Goal: Information Seeking & Learning: Check status

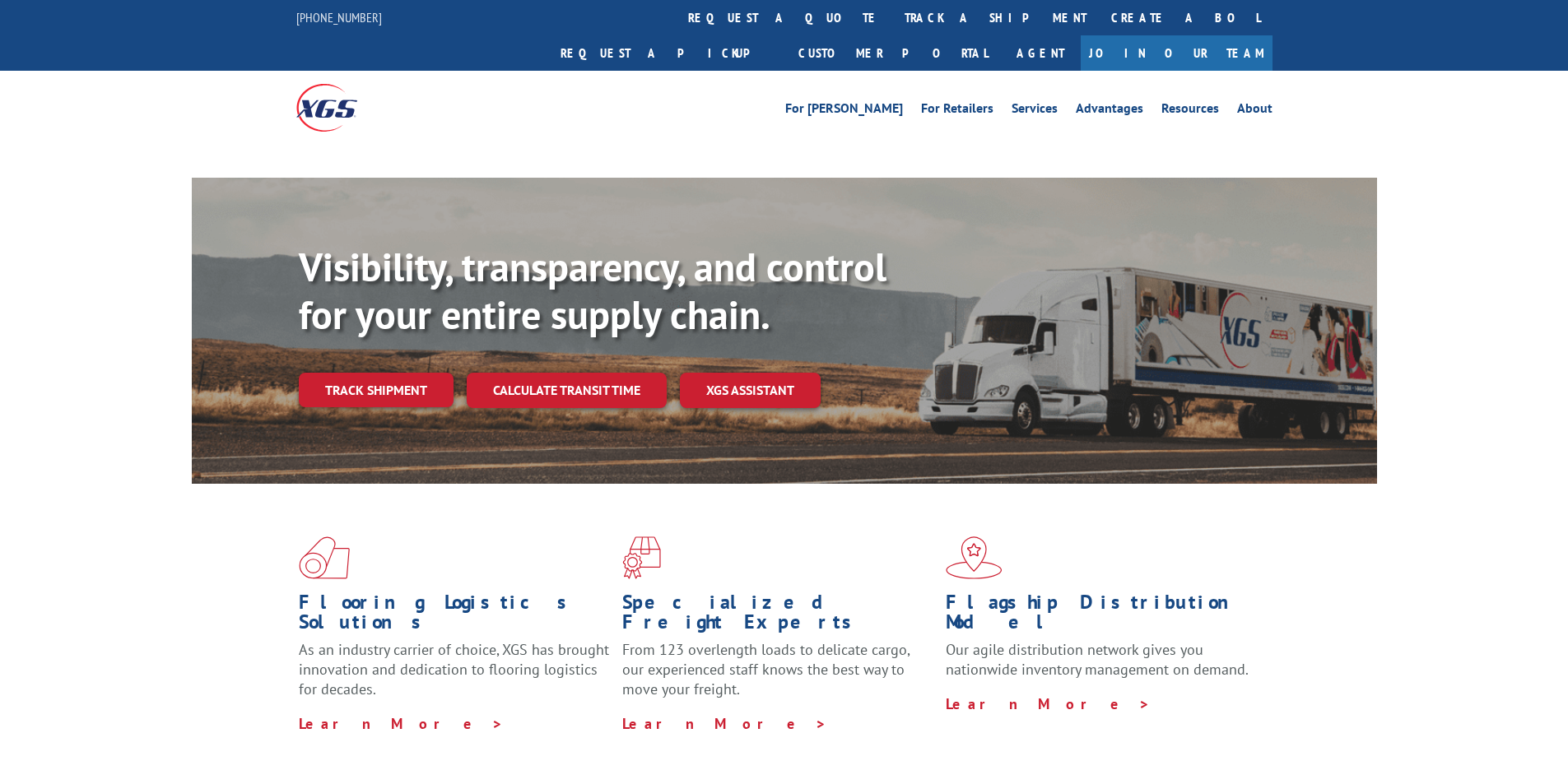
click at [892, 12] on link "track a shipment" at bounding box center [995, 17] width 206 height 35
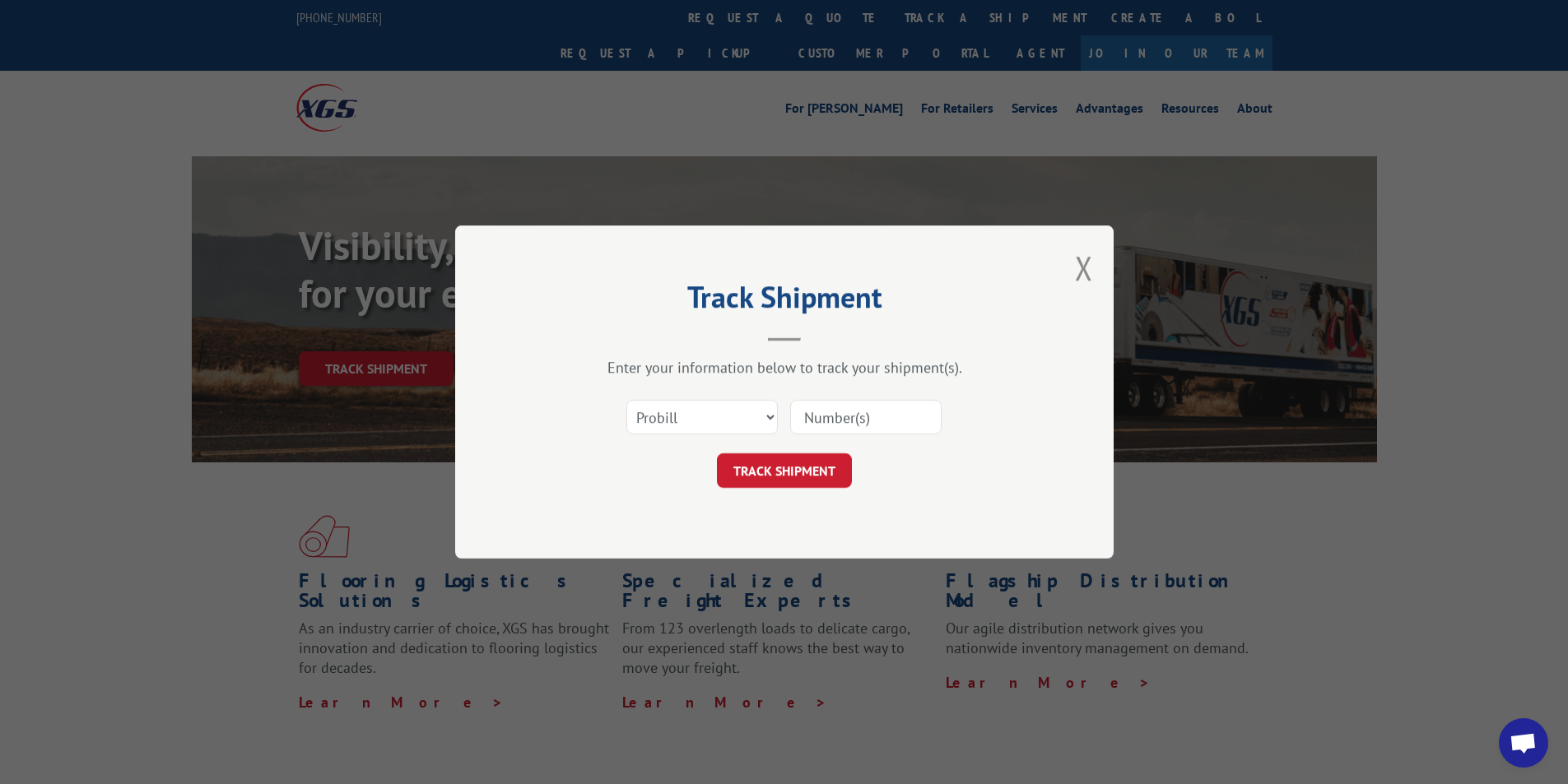
click at [767, 422] on select "Select category... Probill BOL PO" at bounding box center [701, 417] width 151 height 35
select select "bol"
click at [626, 400] on select "Select category... Probill BOL PO" at bounding box center [701, 417] width 151 height 35
paste input "50861758"
type input "50861758"
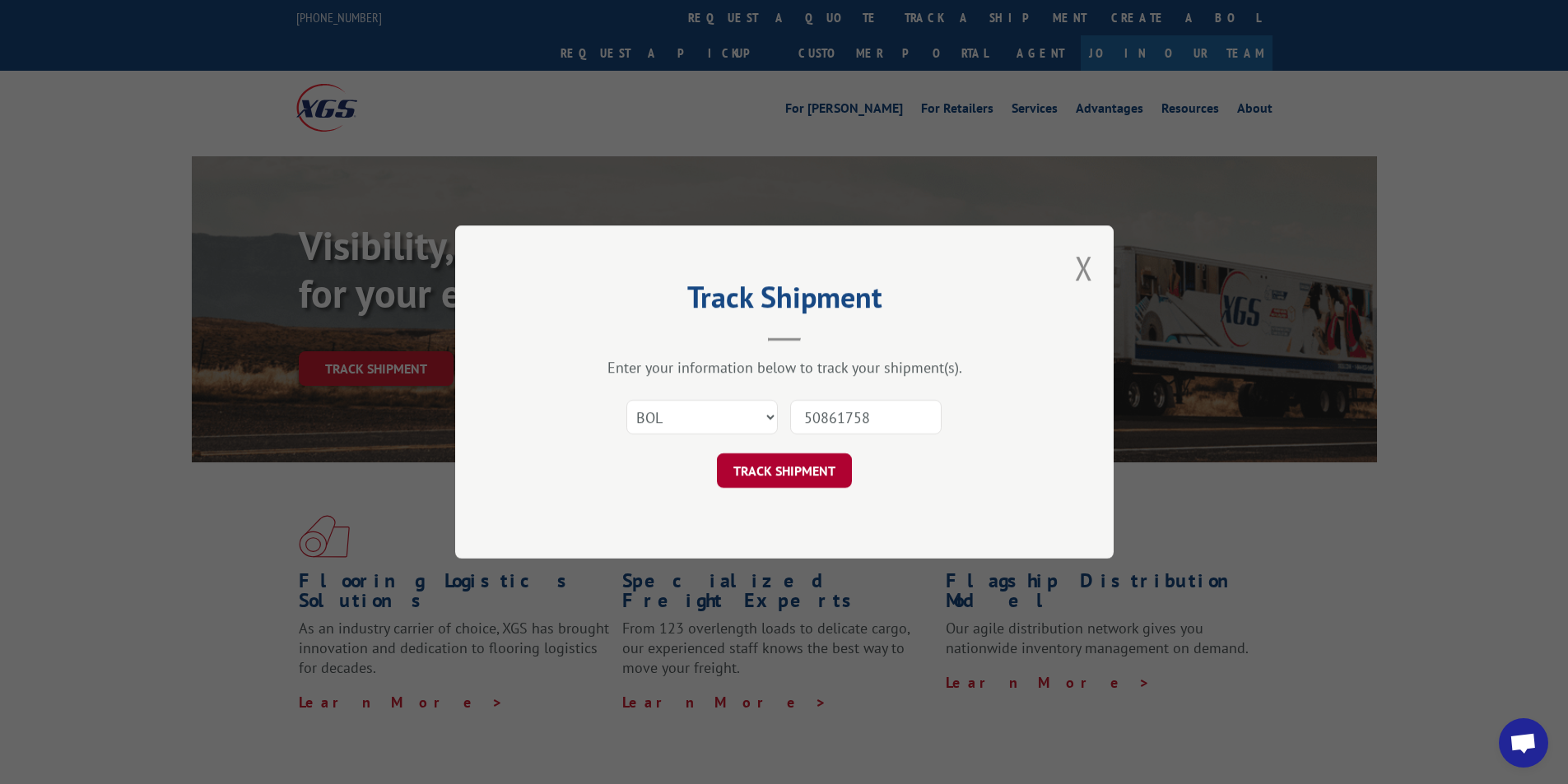
click at [791, 465] on button "TRACK SHIPMENT" at bounding box center [784, 471] width 135 height 35
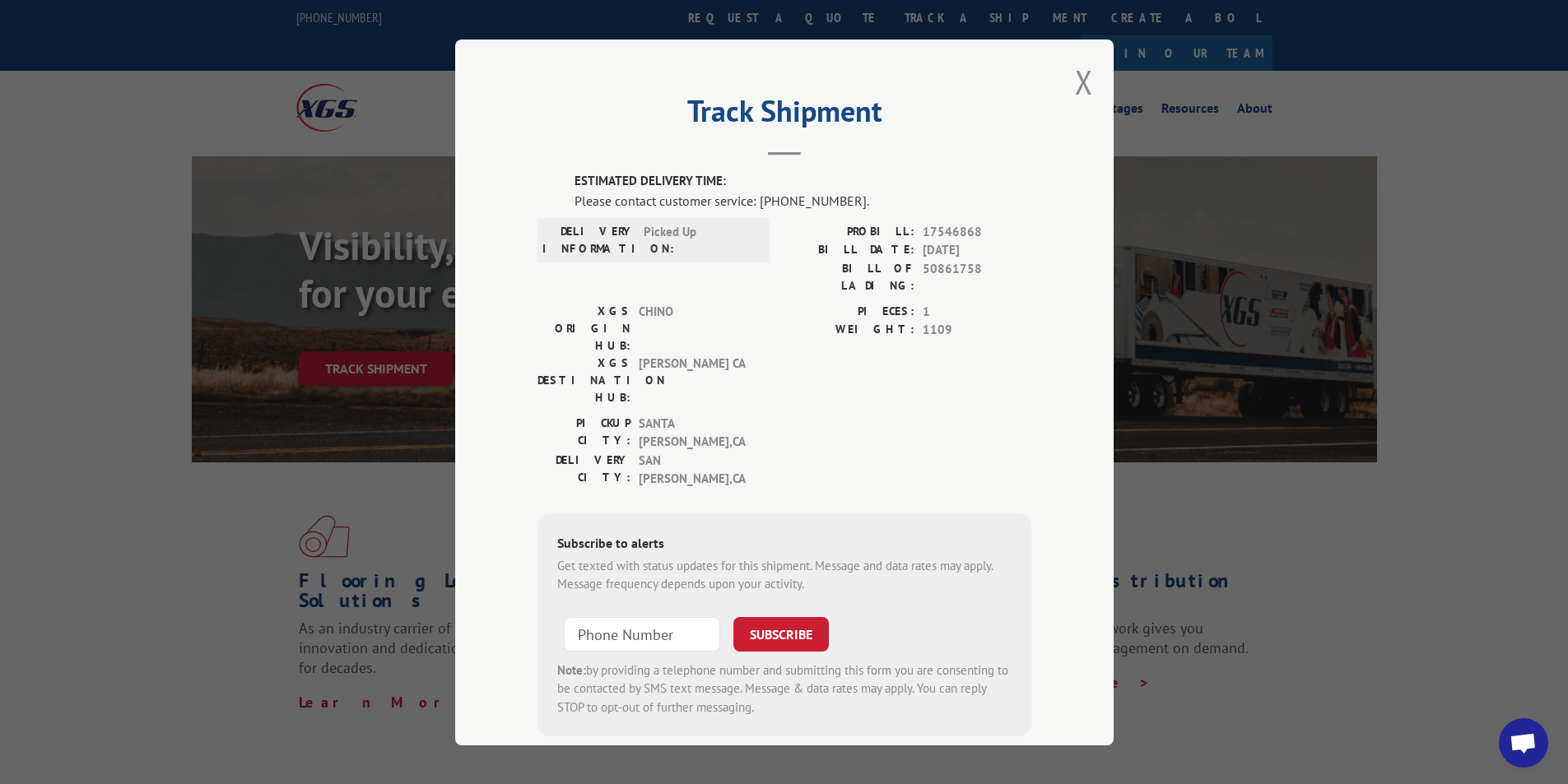
click at [1067, 83] on div "Track Shipment ESTIMATED DELIVERY TIME: Please contact customer service: [PHONE…" at bounding box center [784, 393] width 658 height 706
click at [1086, 79] on button "Close modal" at bounding box center [1084, 82] width 18 height 44
